Goal: Task Accomplishment & Management: Use online tool/utility

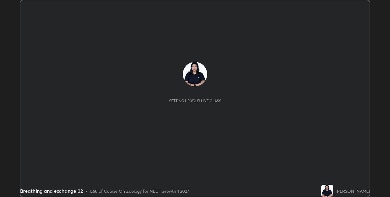
scroll to position [197, 389]
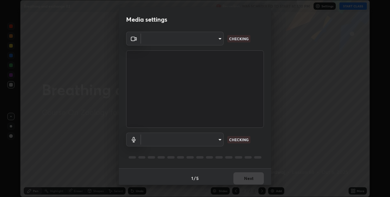
type input "280048489f4aceaa7dd929c42ae46e7d7a1038740bc9fc22ad0932e52b0860f8"
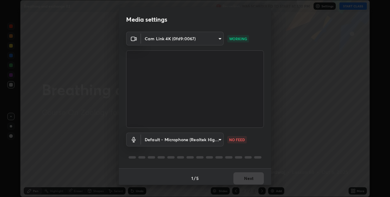
click at [218, 137] on body "Erase all Breathing and exchange 02 Recording WAS SCHEDULED TO START AT 1:10 PM…" at bounding box center [195, 98] width 390 height 197
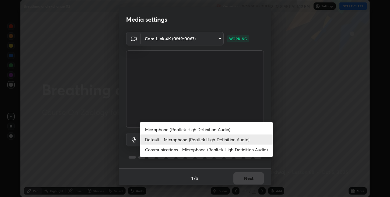
click at [172, 128] on li "Microphone (Realtek High Definition Audio)" at bounding box center [206, 129] width 132 height 10
type input "9a35c5c25a6babe24da8f4d10541f36b9700ea2ee64c40e6af499a578b7a6969"
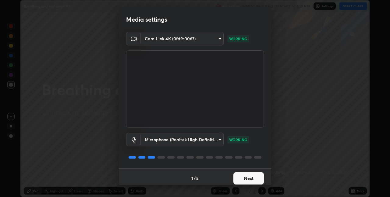
click at [247, 177] on button "Next" at bounding box center [248, 178] width 30 height 12
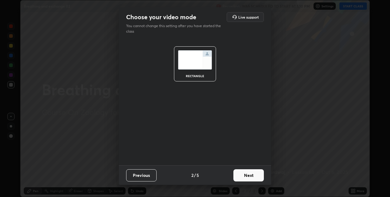
click at [248, 180] on button "Next" at bounding box center [248, 175] width 30 height 12
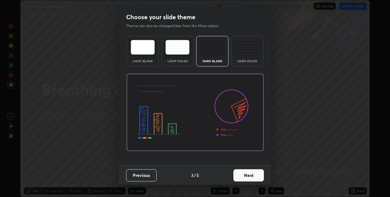
click at [249, 177] on button "Next" at bounding box center [248, 175] width 30 height 12
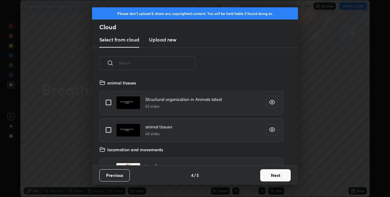
click at [265, 176] on button "Next" at bounding box center [275, 175] width 30 height 12
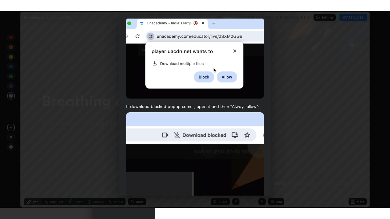
scroll to position [127, 0]
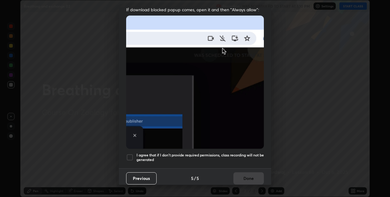
click at [131, 153] on div at bounding box center [129, 156] width 7 height 7
click at [242, 175] on button "Done" at bounding box center [248, 178] width 30 height 12
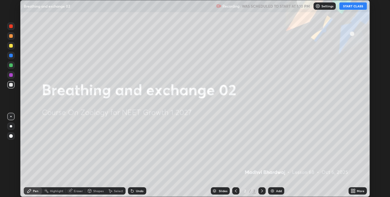
click at [345, 9] on button "START CLASS" at bounding box center [352, 5] width 27 height 7
click at [276, 191] on div "Add" at bounding box center [279, 190] width 6 height 3
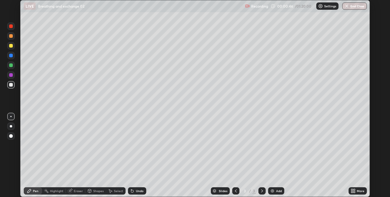
click at [348, 189] on div "More" at bounding box center [357, 190] width 18 height 7
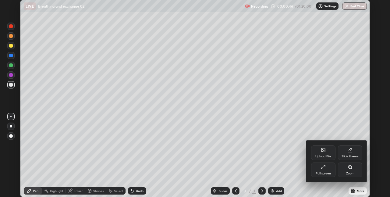
click at [320, 169] on div "Full screen" at bounding box center [323, 169] width 24 height 15
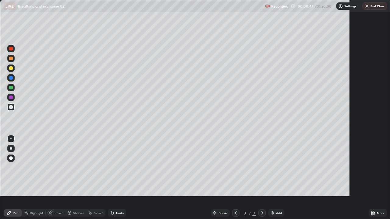
scroll to position [219, 390]
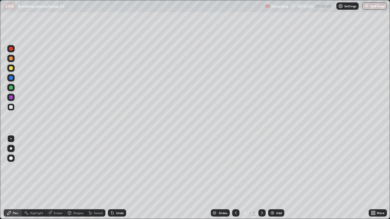
click at [11, 104] on div at bounding box center [10, 106] width 7 height 7
click at [12, 148] on div at bounding box center [11, 148] width 2 height 2
click at [120, 196] on div "Undo" at bounding box center [117, 212] width 18 height 7
click at [13, 108] on div at bounding box center [10, 106] width 7 height 7
click at [13, 139] on div at bounding box center [10, 138] width 7 height 7
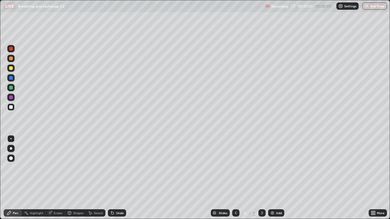
click at [13, 49] on div at bounding box center [10, 48] width 7 height 7
click at [13, 109] on div at bounding box center [10, 106] width 7 height 7
click at [11, 69] on div at bounding box center [11, 68] width 4 height 4
click at [11, 78] on div at bounding box center [11, 78] width 4 height 4
click at [11, 58] on div at bounding box center [11, 59] width 4 height 4
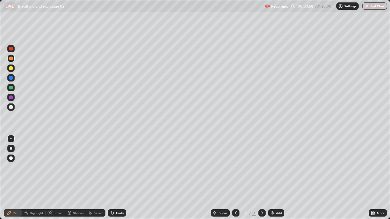
click at [11, 48] on div at bounding box center [11, 49] width 4 height 4
click at [13, 107] on div at bounding box center [10, 106] width 7 height 7
click at [13, 69] on div at bounding box center [10, 68] width 7 height 7
click at [11, 78] on div at bounding box center [11, 78] width 4 height 4
click at [11, 107] on div at bounding box center [11, 107] width 4 height 4
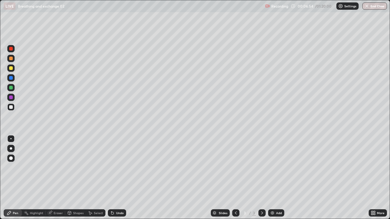
click at [124, 196] on div "Undo" at bounding box center [117, 212] width 18 height 7
click at [125, 196] on div "Undo" at bounding box center [117, 212] width 18 height 7
click at [124, 196] on div "Undo" at bounding box center [117, 212] width 18 height 7
click at [123, 196] on div "Undo" at bounding box center [117, 212] width 18 height 7
click at [12, 68] on div at bounding box center [11, 68] width 4 height 4
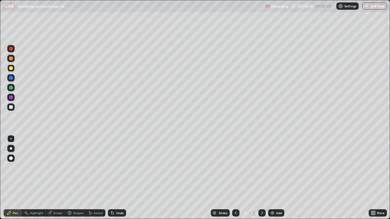
click at [11, 89] on div at bounding box center [11, 88] width 4 height 4
click at [11, 49] on div at bounding box center [11, 49] width 4 height 4
click at [14, 106] on div at bounding box center [10, 106] width 7 height 7
click at [14, 68] on div at bounding box center [10, 68] width 7 height 7
click at [11, 78] on div at bounding box center [11, 78] width 4 height 4
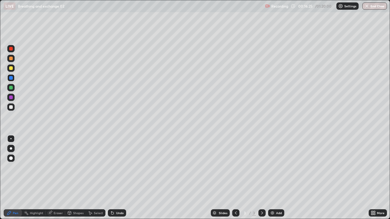
click at [12, 59] on div at bounding box center [11, 59] width 4 height 4
click at [118, 196] on div "Undo" at bounding box center [120, 213] width 8 height 3
click at [11, 78] on div at bounding box center [11, 78] width 4 height 4
click at [13, 107] on div at bounding box center [10, 106] width 7 height 7
click at [12, 79] on div at bounding box center [11, 78] width 4 height 4
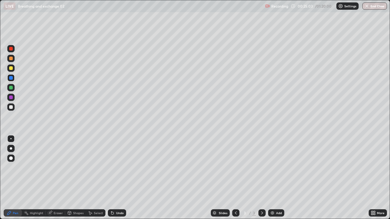
click at [6, 196] on div at bounding box center [11, 170] width 10 height 73
click at [276, 196] on div "Add" at bounding box center [279, 213] width 6 height 3
click at [12, 87] on div at bounding box center [11, 88] width 4 height 4
click at [121, 196] on div "Undo" at bounding box center [120, 213] width 8 height 3
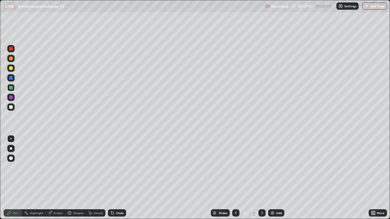
click at [282, 196] on div "Add" at bounding box center [276, 212] width 16 height 7
click at [11, 107] on div at bounding box center [11, 107] width 4 height 4
click at [121, 196] on div "Undo" at bounding box center [120, 213] width 8 height 3
click at [11, 68] on div at bounding box center [11, 68] width 4 height 4
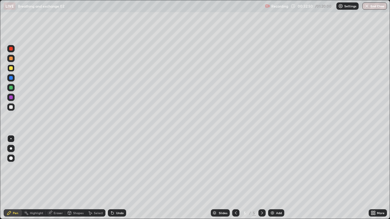
click at [13, 98] on div at bounding box center [10, 97] width 7 height 7
click at [13, 88] on div at bounding box center [10, 87] width 7 height 7
click at [11, 49] on div at bounding box center [11, 49] width 4 height 4
click at [59, 196] on div "Eraser" at bounding box center [58, 213] width 9 height 3
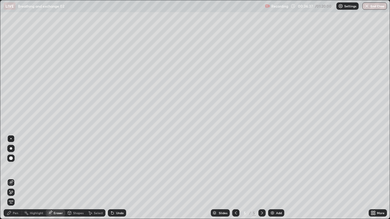
click at [19, 196] on div "Pen" at bounding box center [13, 212] width 18 height 7
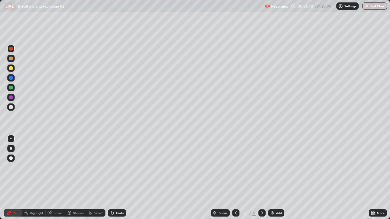
click at [15, 98] on div at bounding box center [11, 98] width 10 height 10
click at [279, 196] on div "Add" at bounding box center [279, 213] width 6 height 3
click at [11, 49] on div at bounding box center [11, 49] width 4 height 4
click at [11, 105] on div at bounding box center [11, 107] width 4 height 4
click at [12, 71] on div at bounding box center [10, 68] width 7 height 7
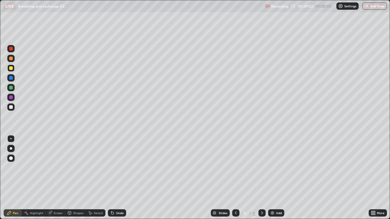
click at [13, 79] on div at bounding box center [10, 77] width 7 height 7
click at [12, 67] on div at bounding box center [10, 68] width 7 height 7
click at [11, 68] on div at bounding box center [11, 68] width 4 height 4
click at [12, 78] on div at bounding box center [11, 78] width 4 height 4
click at [14, 106] on div at bounding box center [10, 106] width 7 height 7
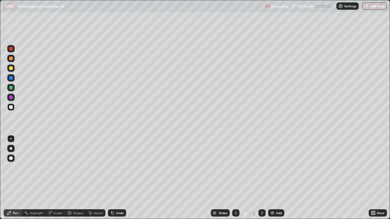
click at [277, 196] on div "Add" at bounding box center [279, 213] width 6 height 3
click at [13, 110] on div at bounding box center [10, 106] width 7 height 7
click at [11, 68] on div at bounding box center [11, 68] width 4 height 4
click at [14, 61] on div at bounding box center [10, 59] width 7 height 10
click at [13, 87] on div at bounding box center [10, 87] width 7 height 7
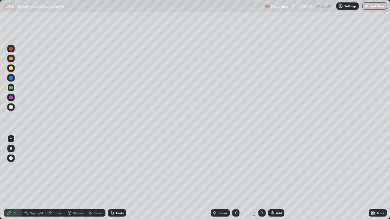
click at [12, 110] on div at bounding box center [10, 106] width 7 height 7
click at [10, 187] on div at bounding box center [11, 170] width 10 height 73
click at [11, 86] on div at bounding box center [11, 88] width 4 height 4
click at [278, 196] on div "Add" at bounding box center [279, 213] width 6 height 3
click at [122, 196] on div "Undo" at bounding box center [120, 213] width 8 height 3
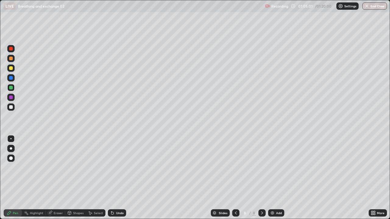
click at [13, 110] on div at bounding box center [10, 106] width 7 height 7
click at [121, 196] on div "Undo" at bounding box center [117, 212] width 18 height 7
click at [123, 196] on div "Undo" at bounding box center [117, 212] width 18 height 7
click at [12, 69] on div at bounding box center [11, 68] width 4 height 4
click at [13, 108] on div at bounding box center [10, 106] width 7 height 7
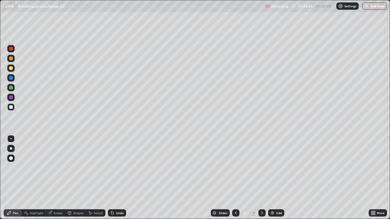
click at [11, 49] on div at bounding box center [11, 49] width 4 height 4
click at [11, 87] on div at bounding box center [11, 88] width 4 height 4
click at [13, 107] on div at bounding box center [10, 106] width 7 height 7
click at [11, 78] on div at bounding box center [11, 78] width 4 height 4
click at [11, 107] on div at bounding box center [11, 107] width 4 height 4
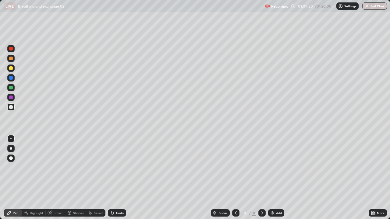
click at [122, 196] on div "Undo" at bounding box center [120, 213] width 8 height 3
click at [122, 196] on div "Undo" at bounding box center [117, 212] width 18 height 7
click at [121, 196] on div "Undo" at bounding box center [117, 212] width 18 height 7
click at [61, 196] on div "Eraser" at bounding box center [58, 213] width 9 height 3
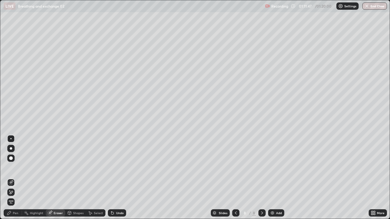
click at [16, 196] on div "Pen" at bounding box center [15, 213] width 5 height 3
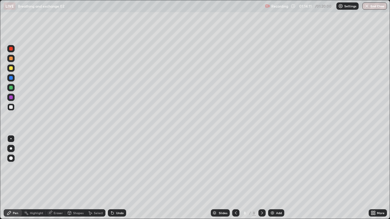
click at [276, 196] on div "Add" at bounding box center [279, 213] width 6 height 3
click at [13, 81] on div at bounding box center [10, 78] width 7 height 10
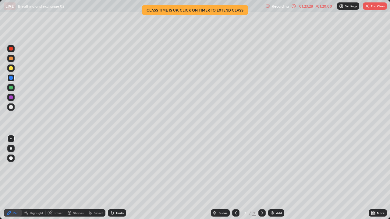
click at [373, 7] on button "End Class" at bounding box center [375, 5] width 24 height 7
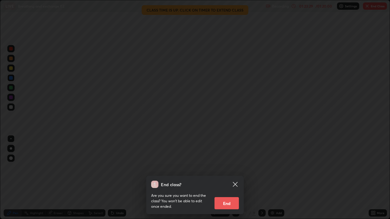
click at [231, 196] on button "End" at bounding box center [226, 203] width 24 height 12
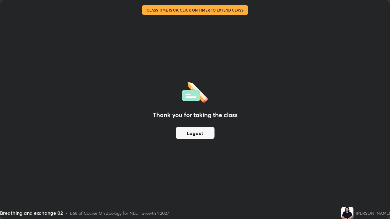
click at [206, 134] on button "Logout" at bounding box center [195, 133] width 39 height 12
